Goal: Information Seeking & Learning: Learn about a topic

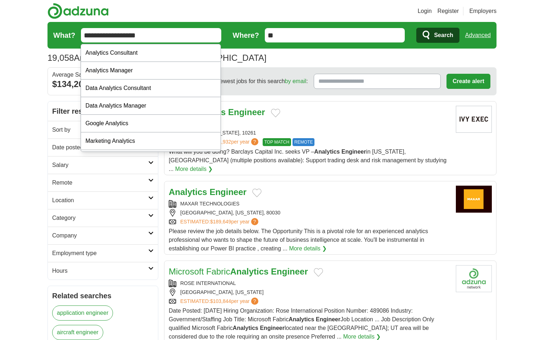
click at [186, 37] on input "**********" at bounding box center [151, 35] width 140 height 14
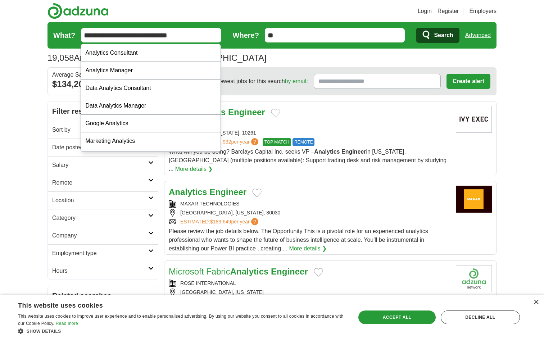
type input "**********"
click at [416, 28] on button "Search" at bounding box center [437, 35] width 43 height 15
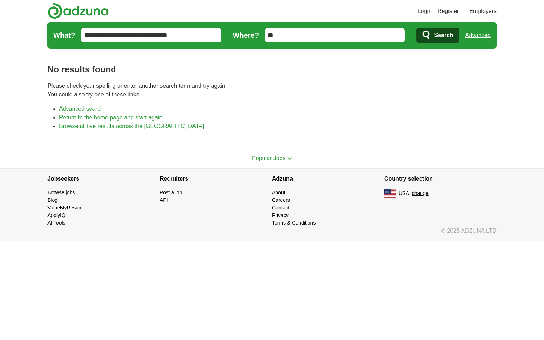
click at [182, 35] on input "**********" at bounding box center [151, 35] width 140 height 14
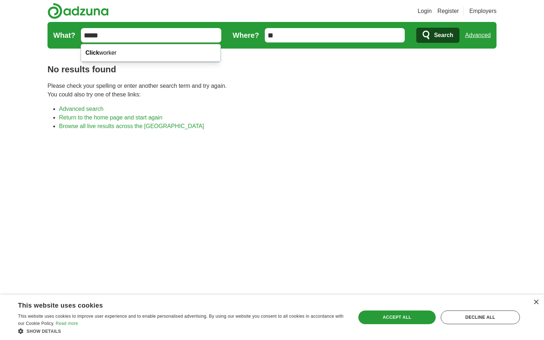
type input "*****"
click at [35, 85] on body "Login Register Employers job, company, title Salary Salary Select a salary rang…" at bounding box center [272, 240] width 544 height 480
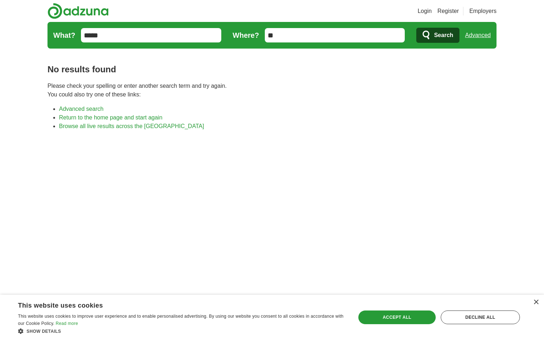
click at [87, 106] on link "Advanced search" at bounding box center [81, 109] width 45 height 6
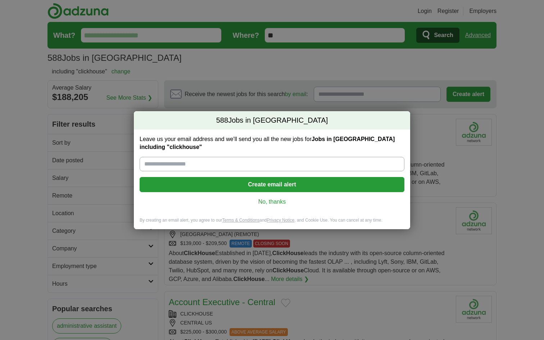
click at [281, 201] on link "No, thanks" at bounding box center [271, 202] width 253 height 8
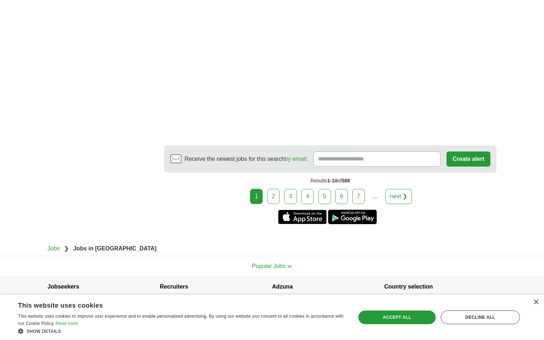
scroll to position [1373, 0]
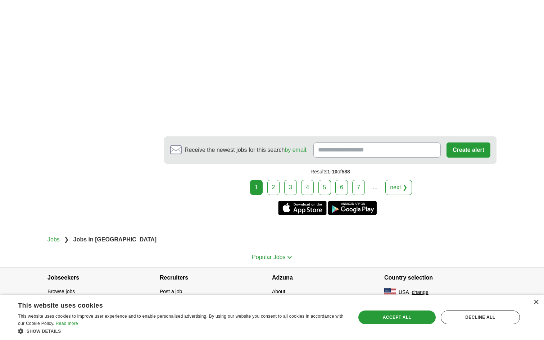
click at [272, 190] on link "2" at bounding box center [273, 187] width 13 height 15
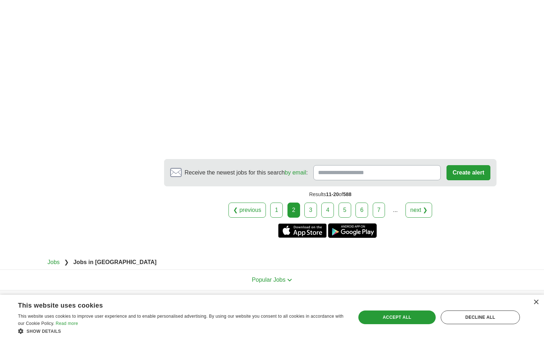
scroll to position [1410, 0]
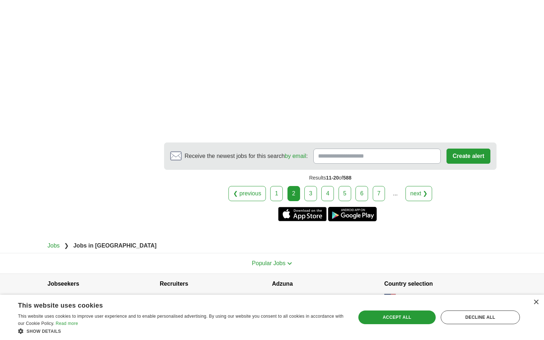
click at [308, 194] on link "3" at bounding box center [310, 193] width 13 height 15
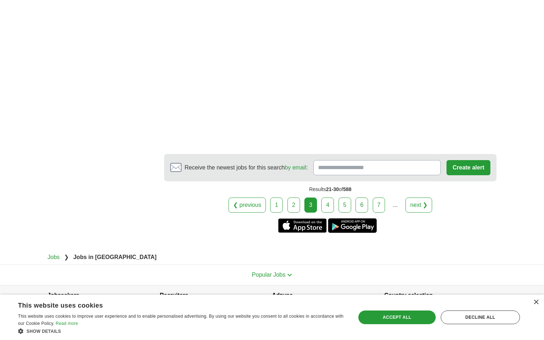
scroll to position [1449, 0]
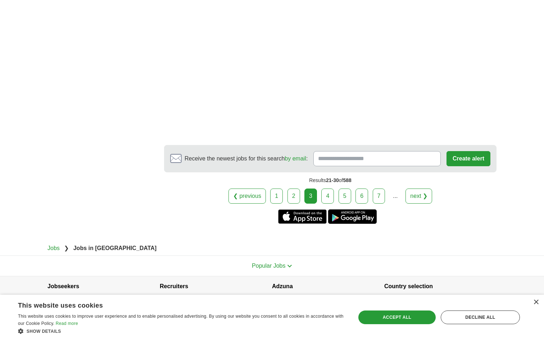
click at [353, 189] on div "❮ previous 1 2 3 4 5 6 7 ... next ❯" at bounding box center [330, 196] width 333 height 15
click at [359, 189] on link "6" at bounding box center [362, 196] width 13 height 15
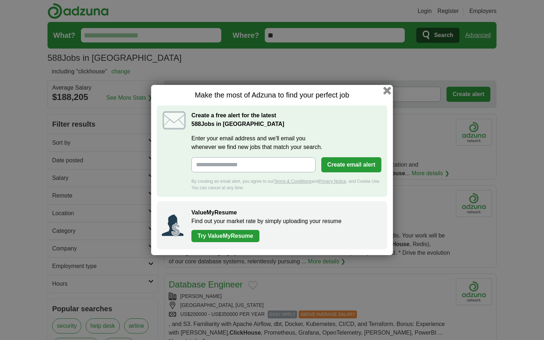
click at [388, 91] on button "button" at bounding box center [387, 91] width 8 height 8
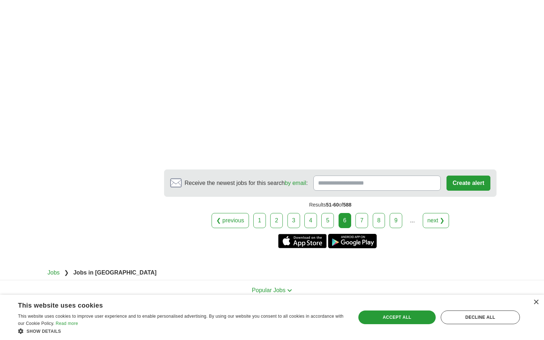
scroll to position [1268, 0]
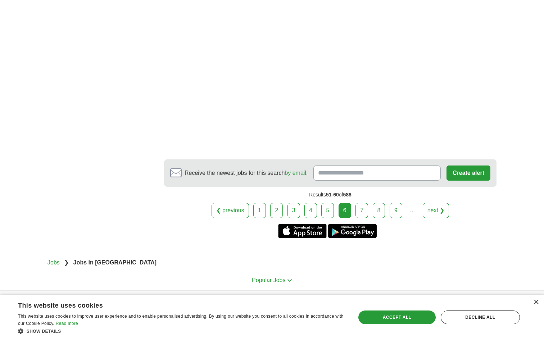
click at [365, 203] on link "7" at bounding box center [362, 210] width 13 height 15
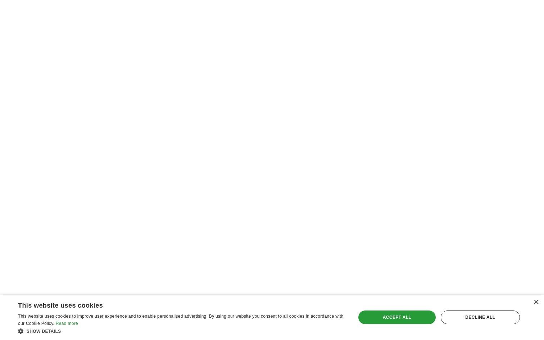
scroll to position [1317, 0]
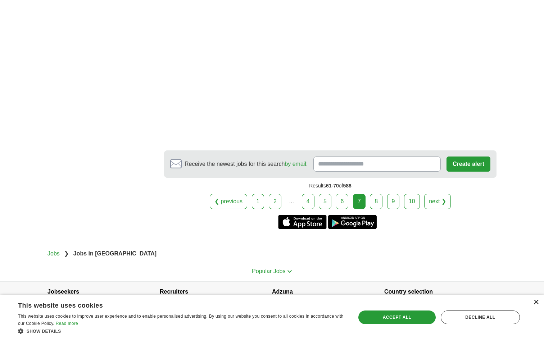
click at [536, 301] on div "×" at bounding box center [535, 302] width 5 height 5
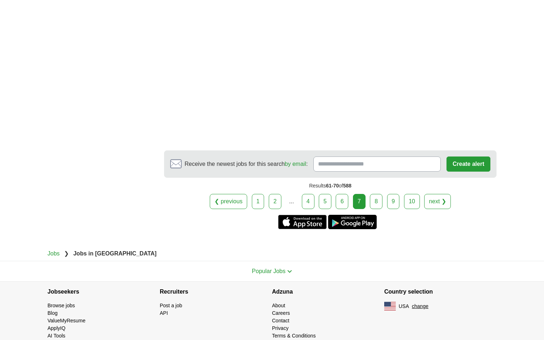
click at [56, 333] on link "AI Tools" at bounding box center [57, 336] width 18 height 6
click at [163, 310] on link "API" at bounding box center [164, 313] width 8 height 6
